Goal: Use online tool/utility: Utilize a website feature to perform a specific function

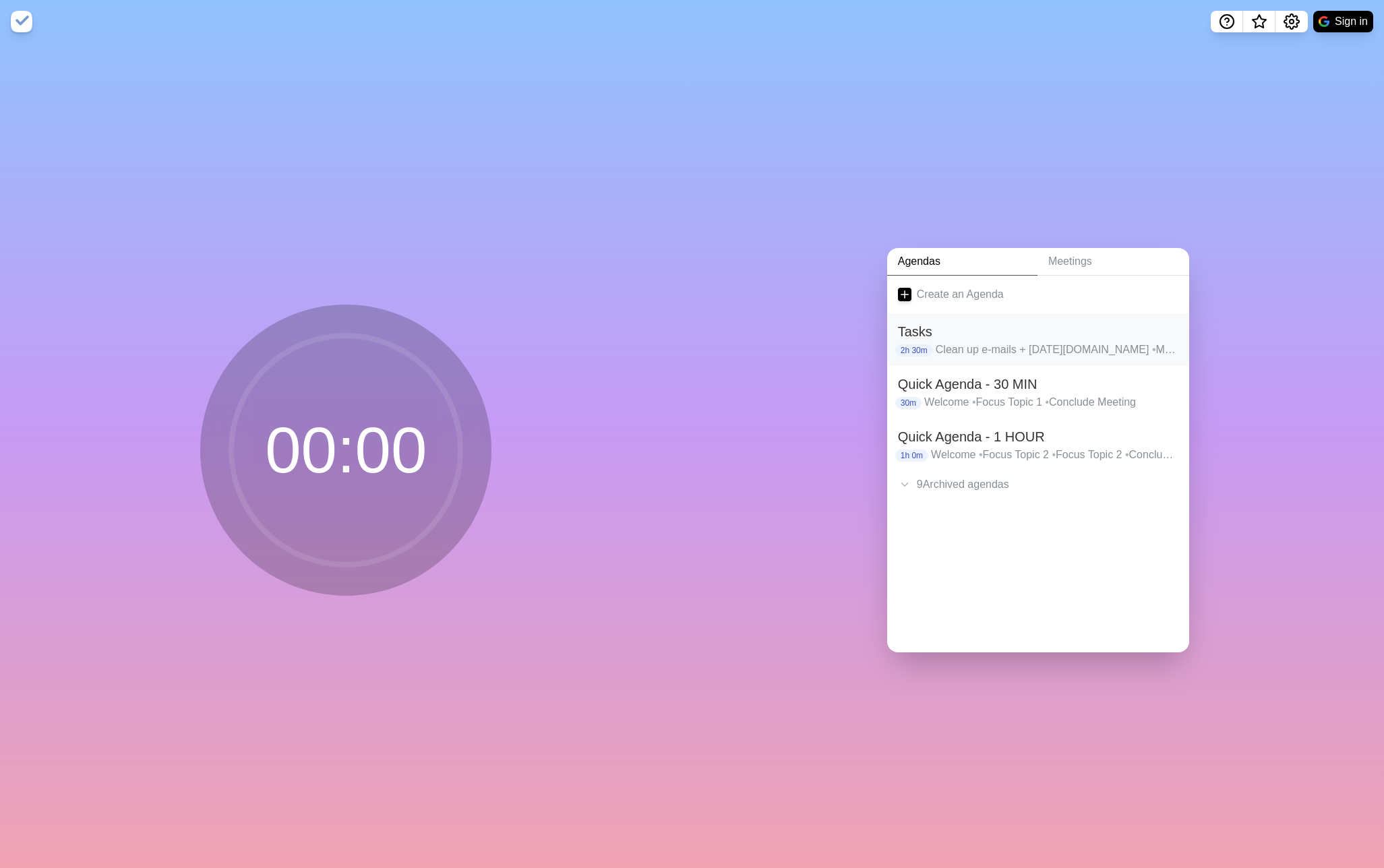
click at [927, 334] on h2 "Tasks" at bounding box center [1038, 332] width 281 height 20
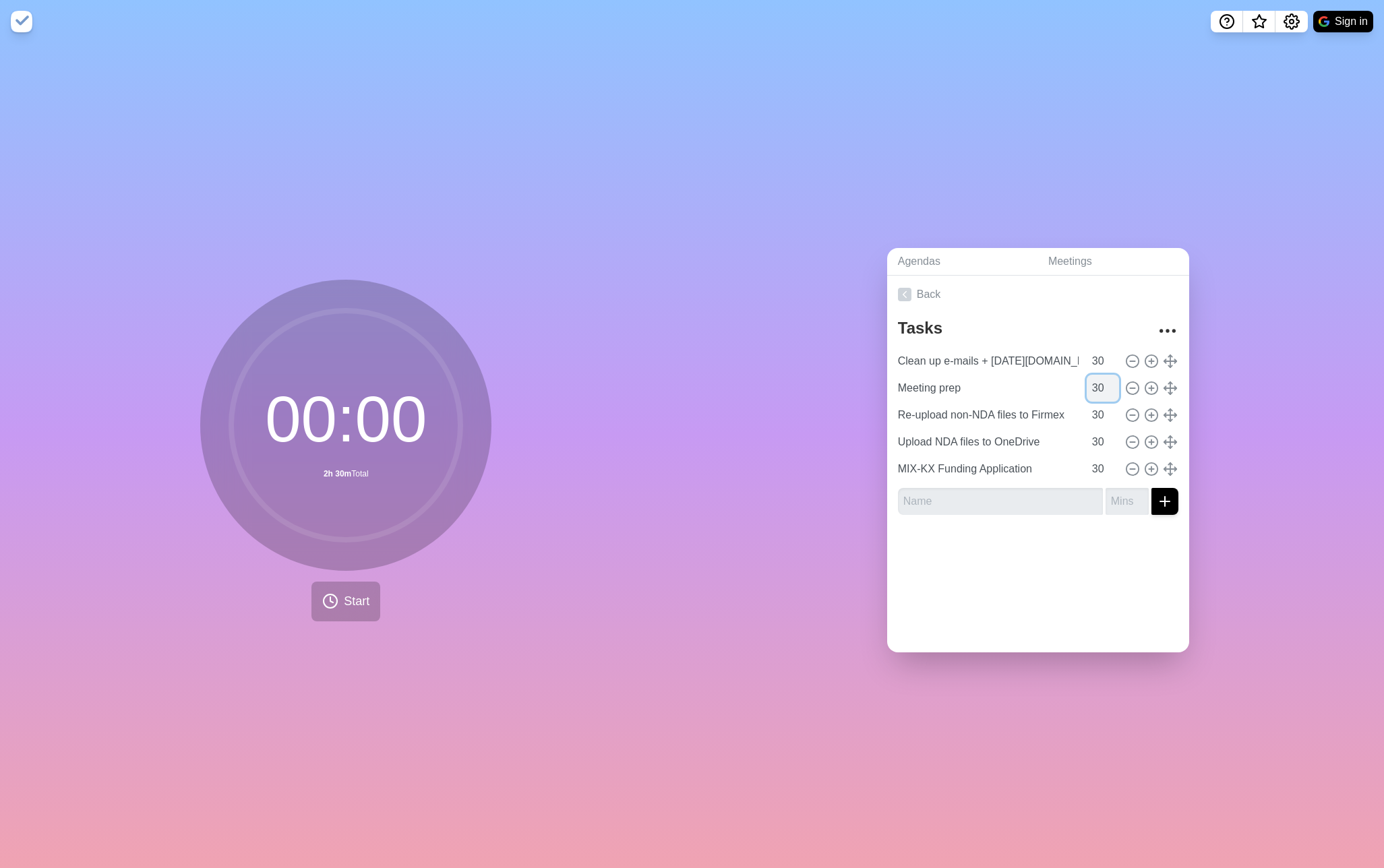
click at [1103, 389] on input "30" at bounding box center [1103, 388] width 33 height 27
click at [1103, 388] on input "30" at bounding box center [1103, 388] width 33 height 27
click at [965, 506] on input "text" at bounding box center [1001, 502] width 205 height 27
type input "Create new template L10 Agenda"
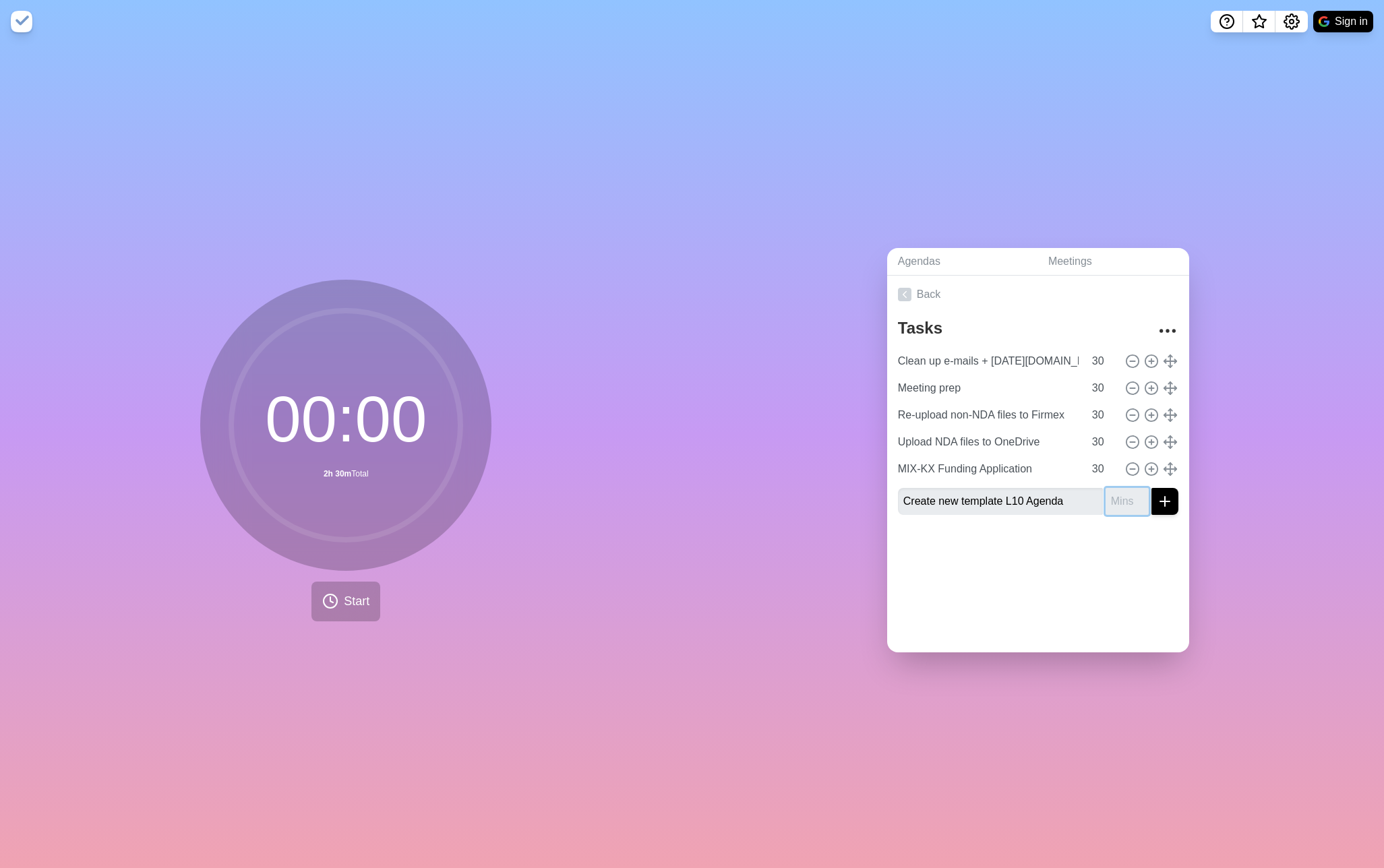
click at [1126, 502] on input "number" at bounding box center [1127, 502] width 43 height 27
type input "30"
click at [1165, 502] on line "submit" at bounding box center [1165, 502] width 10 height 0
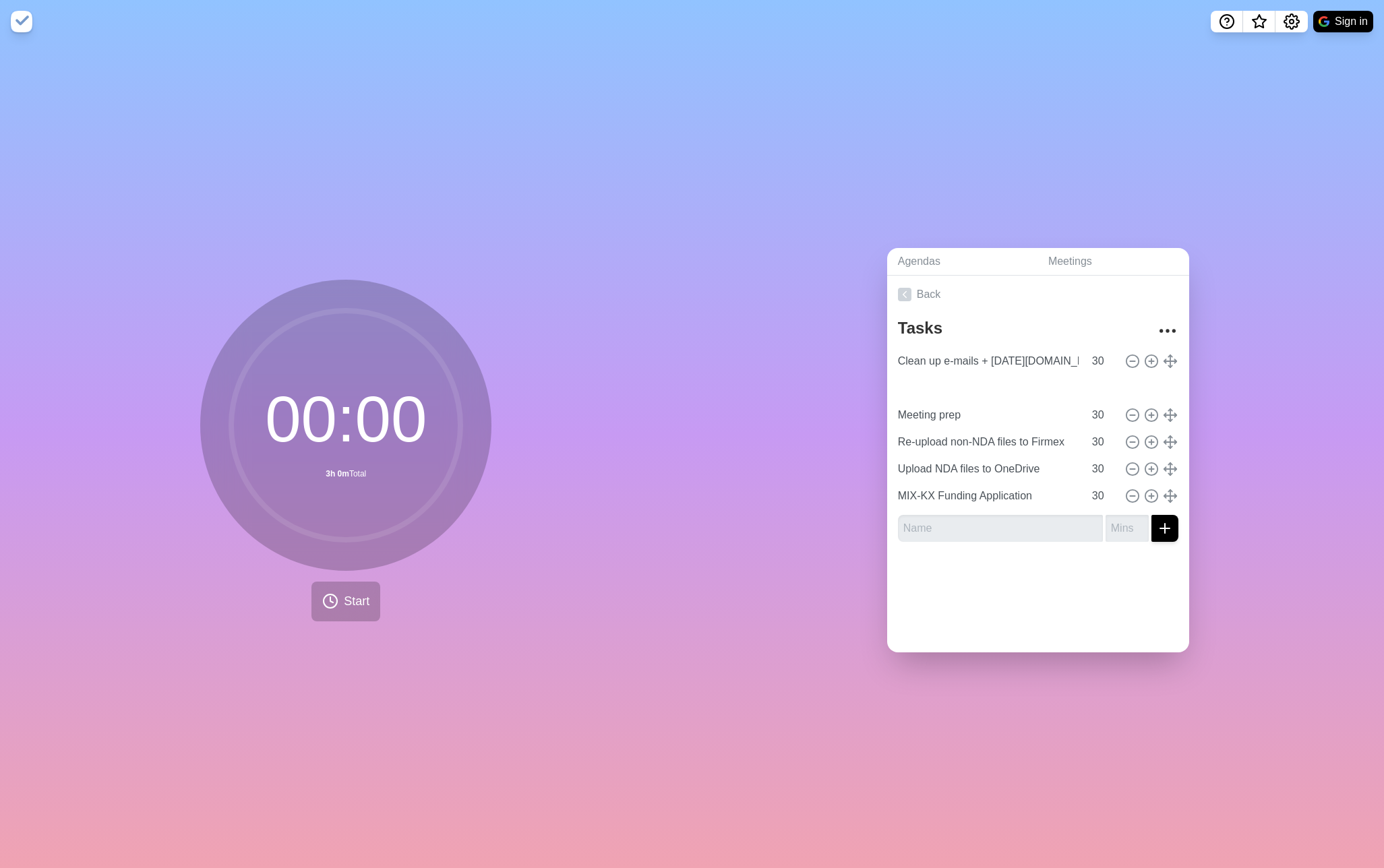
type input "Create new template L10 Agenda"
type input "Meeting prep"
type input "Re-upload non-NDA files to Firmex"
type input "Upload NDA files to OneDrive"
type input "MIX-KX Funding Application"
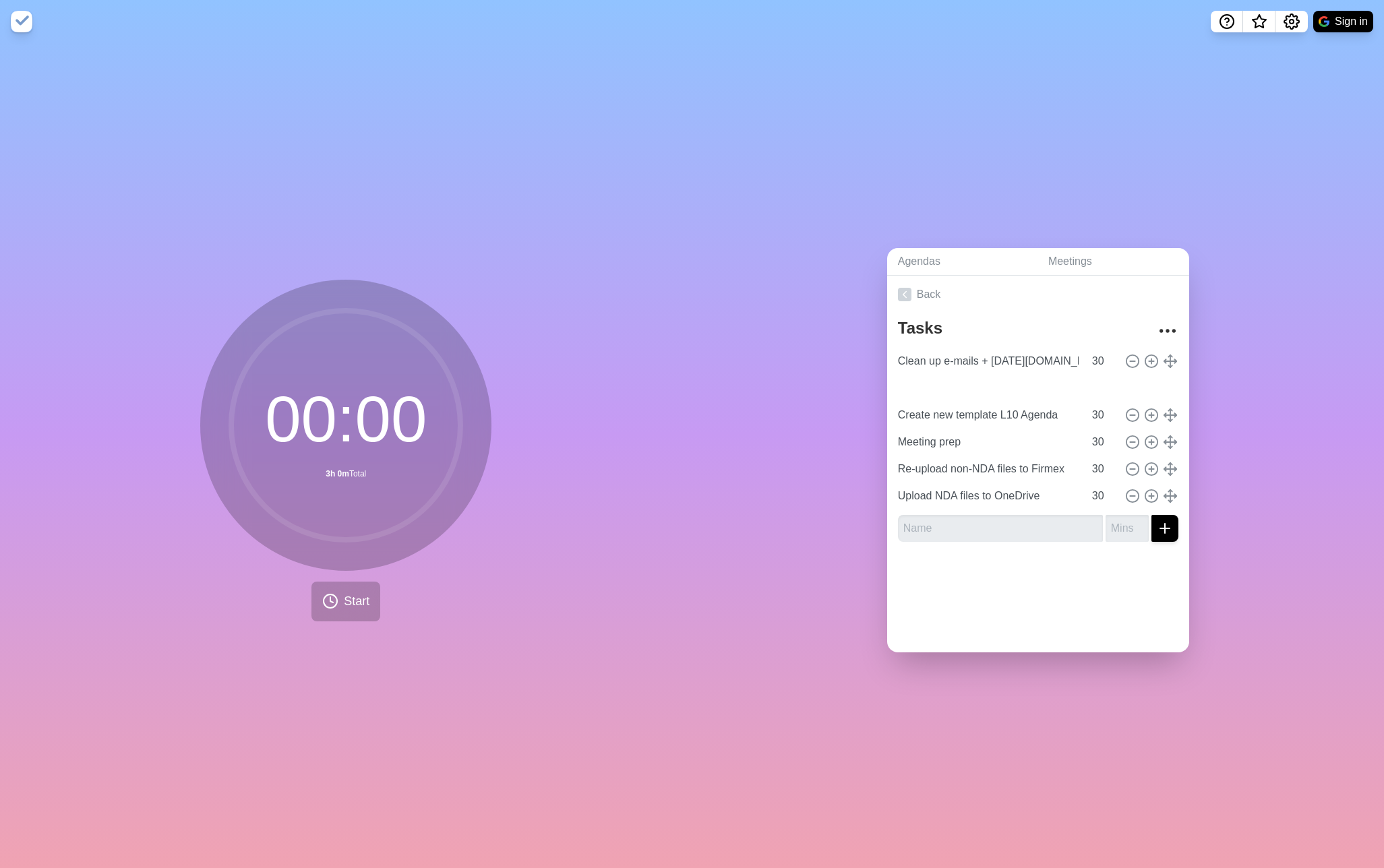
drag, startPoint x: 1174, startPoint y: 495, endPoint x: 1172, endPoint y: 386, distance: 109.0
click at [1132, 493] on icon at bounding box center [1133, 497] width 15 height 15
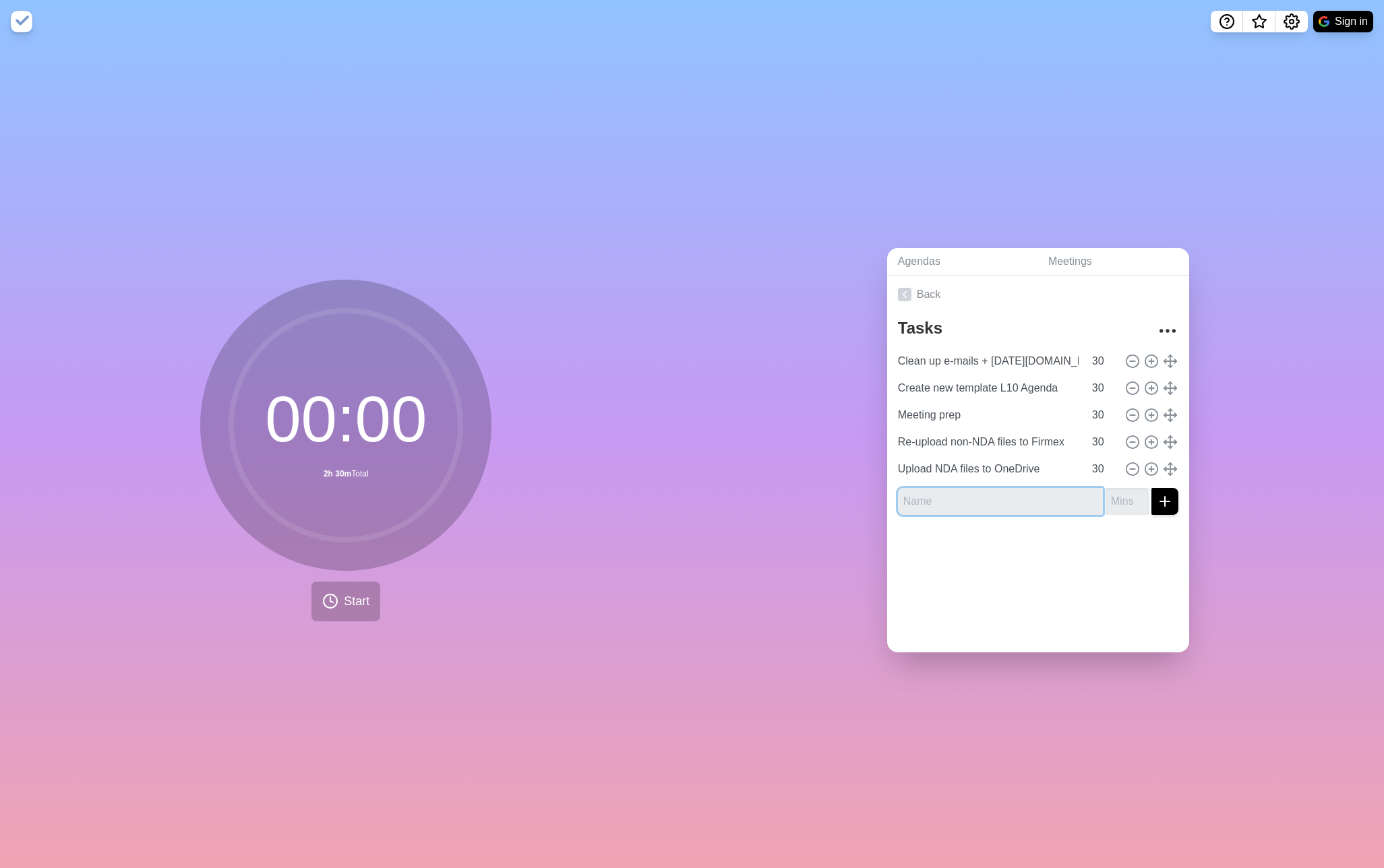
click at [1015, 500] on input "text" at bounding box center [1001, 502] width 205 height 27
click at [867, 480] on div "Agendas Meetings Back Tasks Clean up e-mails + [DATE][DOMAIN_NAME] 30 Create ne…" at bounding box center [1039, 455] width 693 height 825
click at [344, 603] on span "Start" at bounding box center [357, 602] width 26 height 18
